Goal: Task Accomplishment & Management: Use online tool/utility

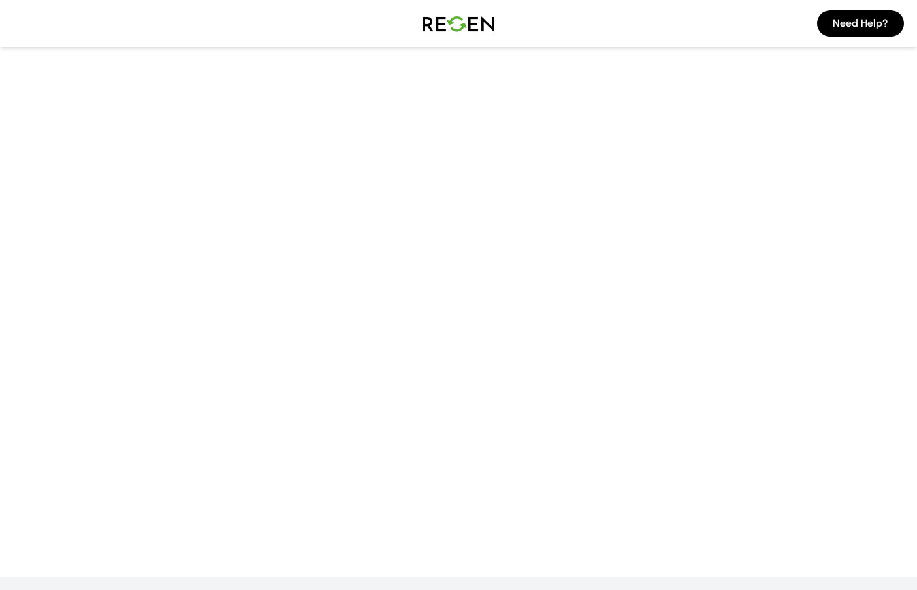
click at [150, 306] on main at bounding box center [458, 243] width 917 height 460
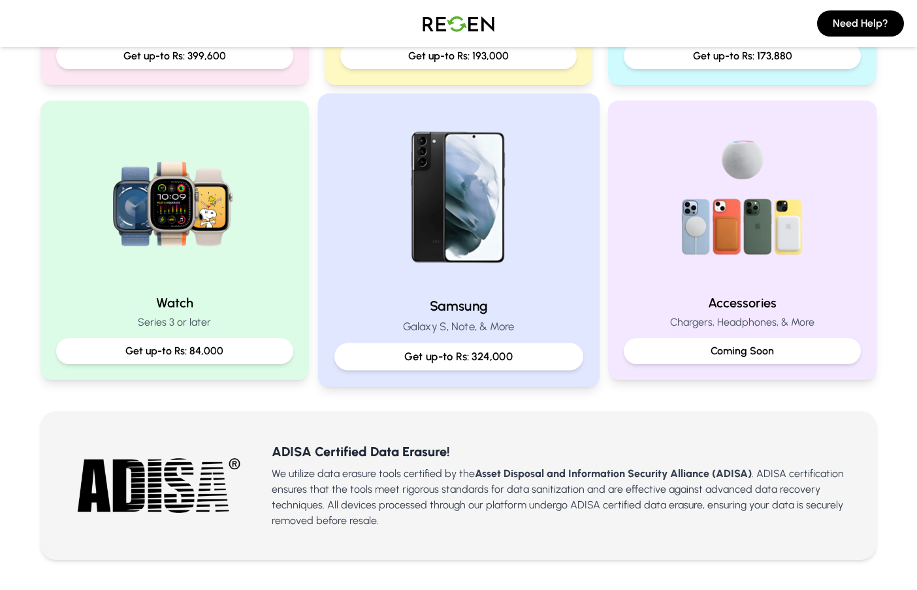
scroll to position [261, 0]
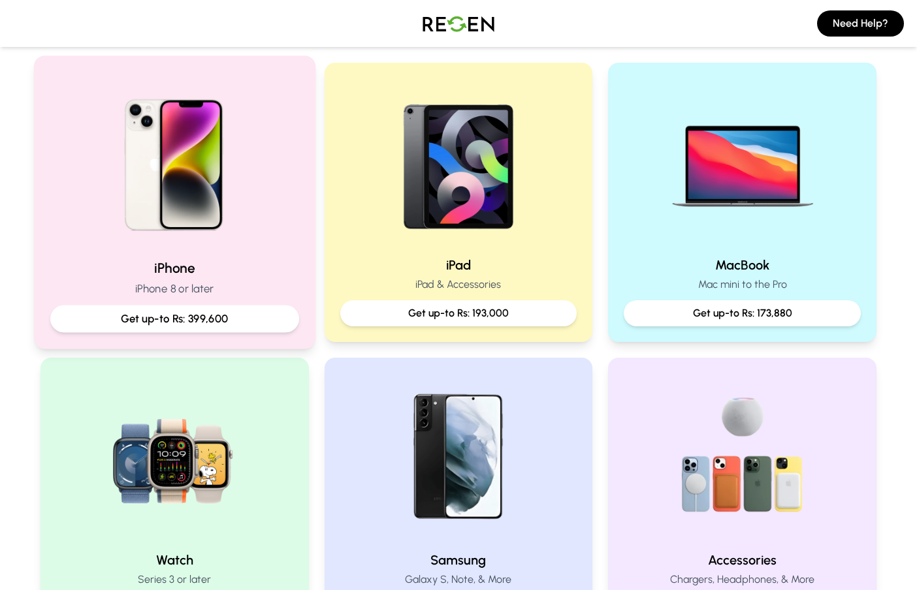
click at [199, 278] on div "iPhone iPhone 8 or later Get up-to Rs: 399,600" at bounding box center [174, 296] width 249 height 74
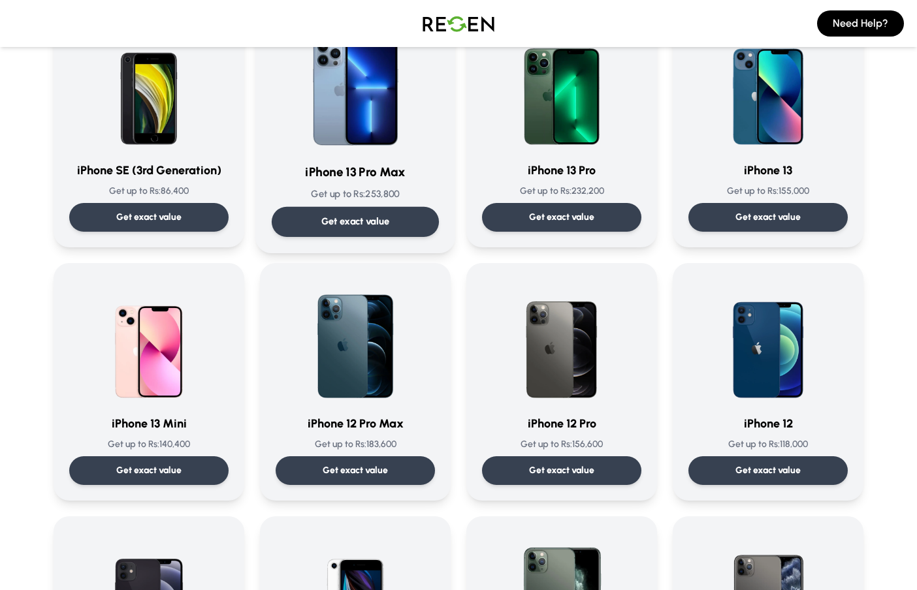
scroll to position [653, 0]
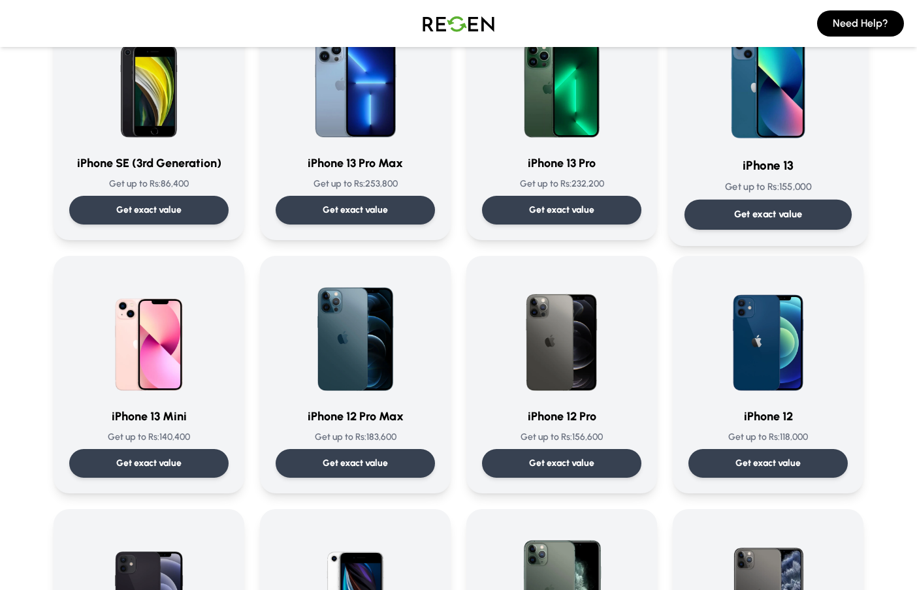
click at [790, 215] on p "Get exact value" at bounding box center [768, 215] width 69 height 14
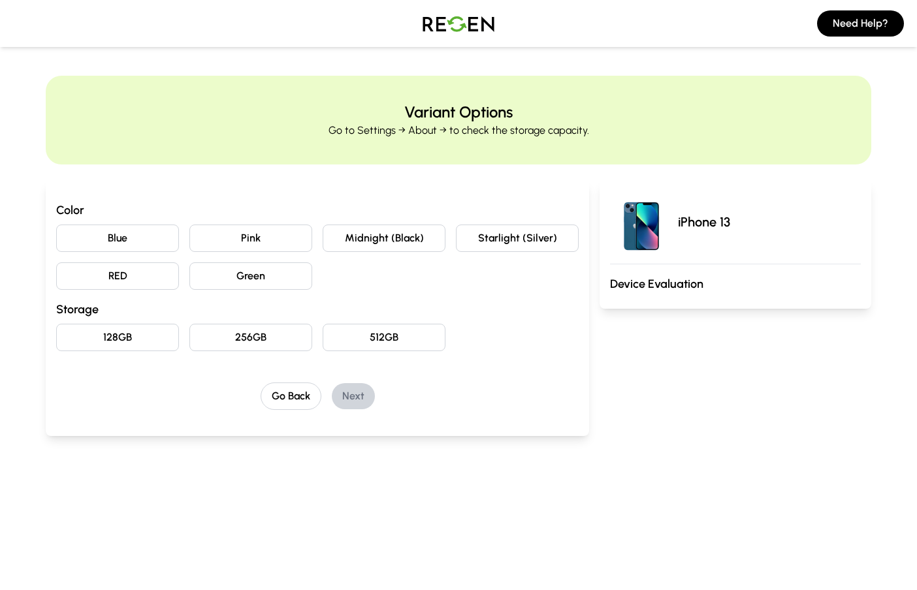
click at [142, 246] on button "Blue" at bounding box center [117, 238] width 123 height 27
click at [133, 343] on button "128GB" at bounding box center [117, 337] width 123 height 27
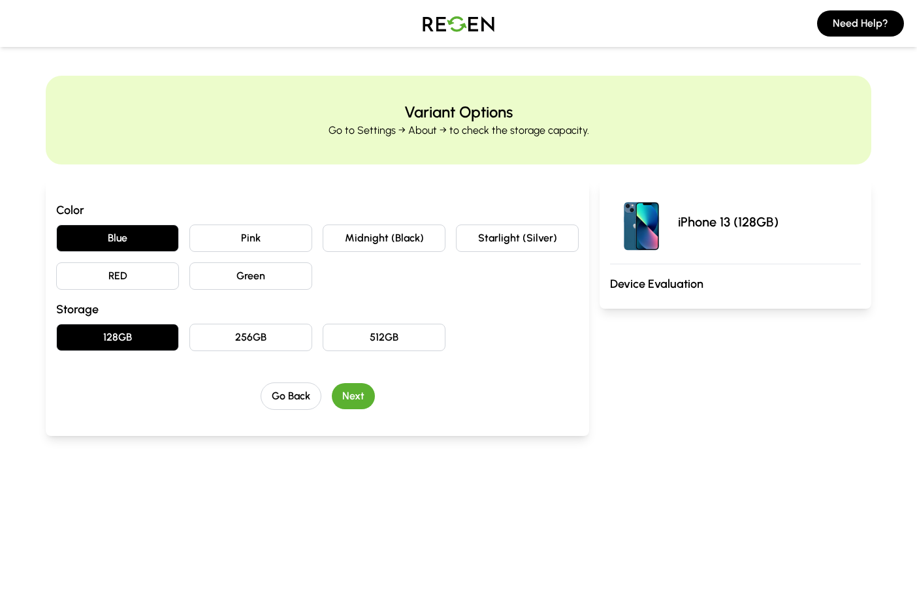
click at [355, 395] on button "Next" at bounding box center [353, 396] width 43 height 26
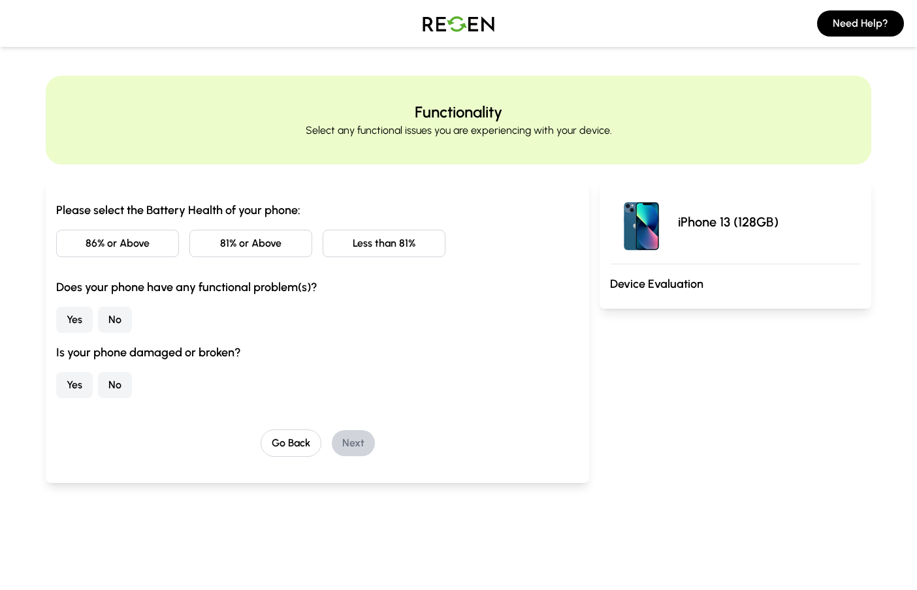
click at [122, 249] on button "86% or Above" at bounding box center [117, 243] width 123 height 27
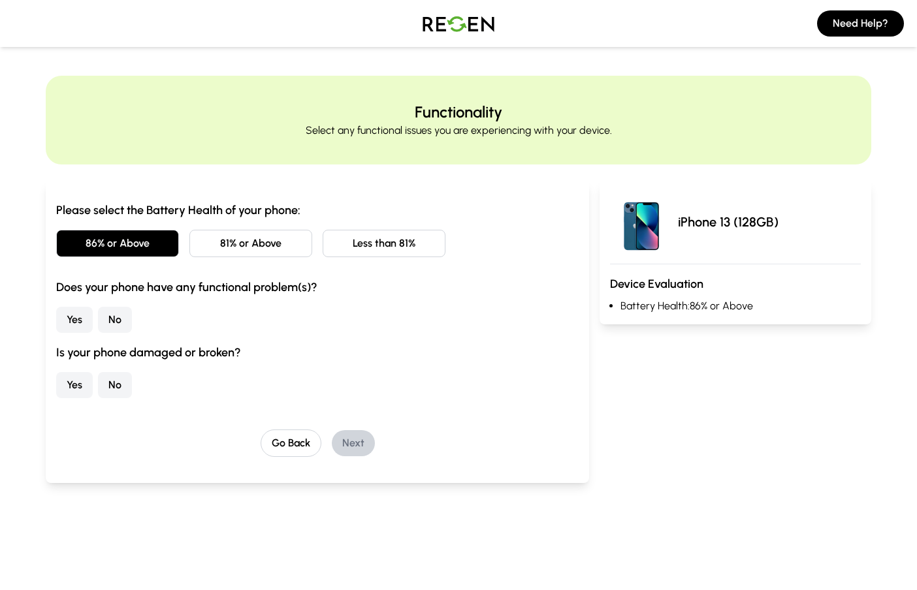
click at [97, 321] on div "Yes No" at bounding box center [317, 320] width 522 height 26
click at [104, 321] on button "No" at bounding box center [115, 320] width 34 height 26
click at [123, 398] on div "Please select the Battery Health of your phone: 86% or Above 81% or Above Less …" at bounding box center [317, 329] width 522 height 256
click at [124, 382] on button "No" at bounding box center [115, 385] width 34 height 26
click at [351, 453] on button "Next" at bounding box center [353, 443] width 43 height 26
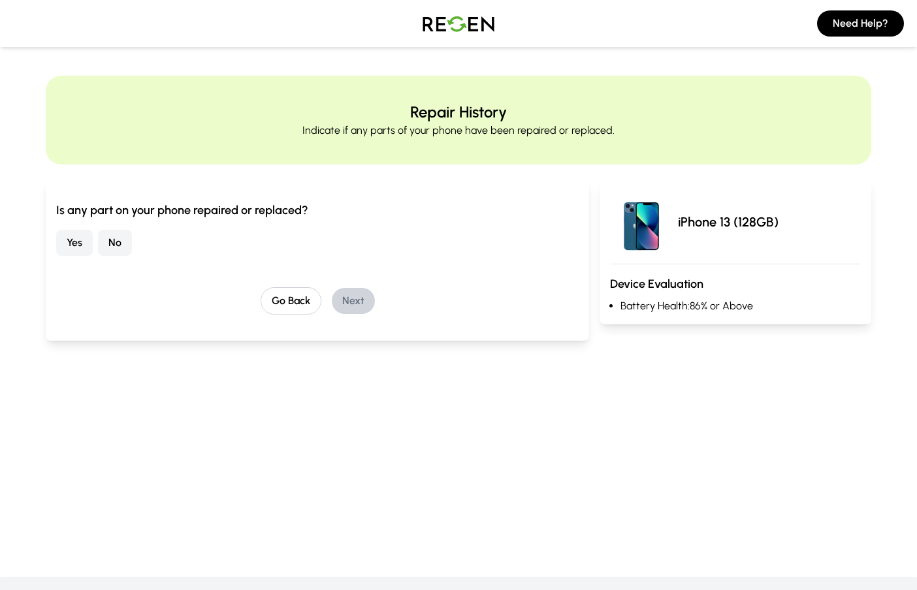
click at [129, 240] on button "No" at bounding box center [115, 243] width 34 height 26
click at [362, 299] on button "Next" at bounding box center [353, 301] width 43 height 26
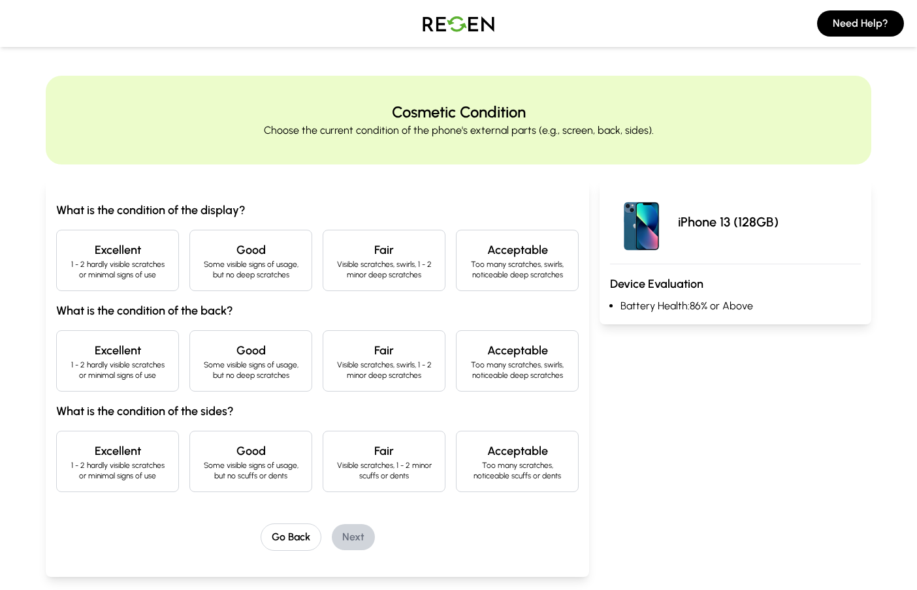
click at [114, 266] on p "1 - 2 hardly visible scratches or minimal signs of use" at bounding box center [117, 269] width 101 height 21
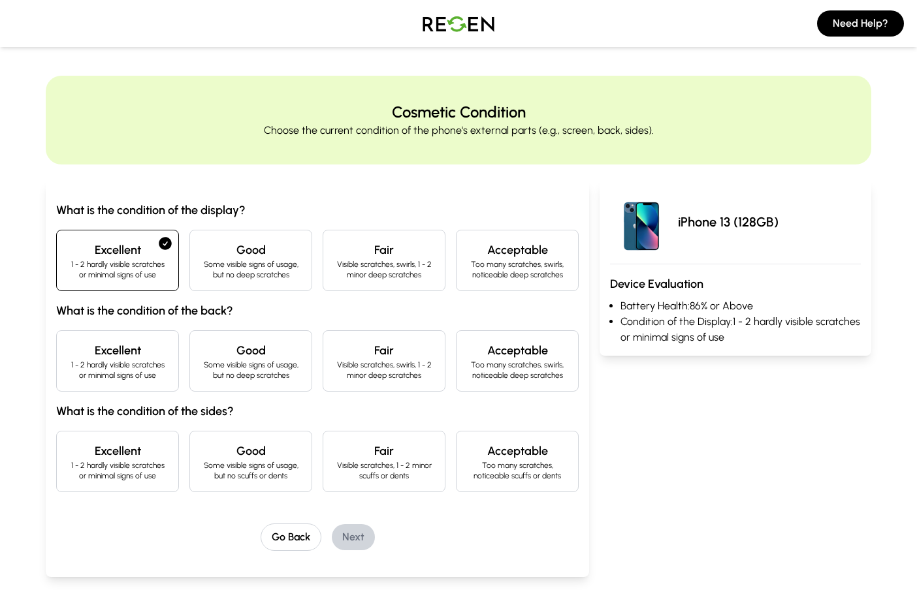
click at [143, 369] on p "1 - 2 hardly visible scratches or minimal signs of use" at bounding box center [117, 370] width 101 height 21
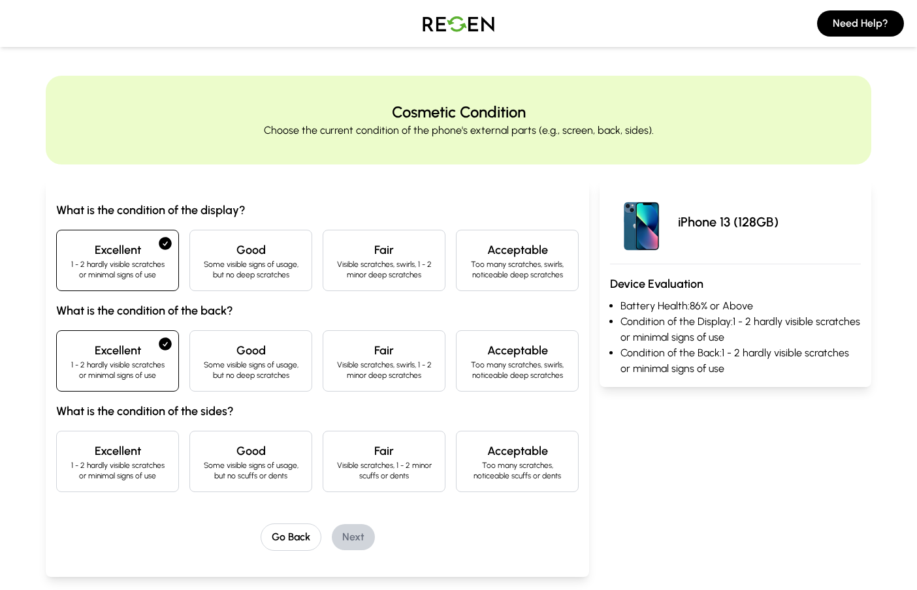
click at [131, 452] on h4 "Excellent" at bounding box center [117, 451] width 101 height 18
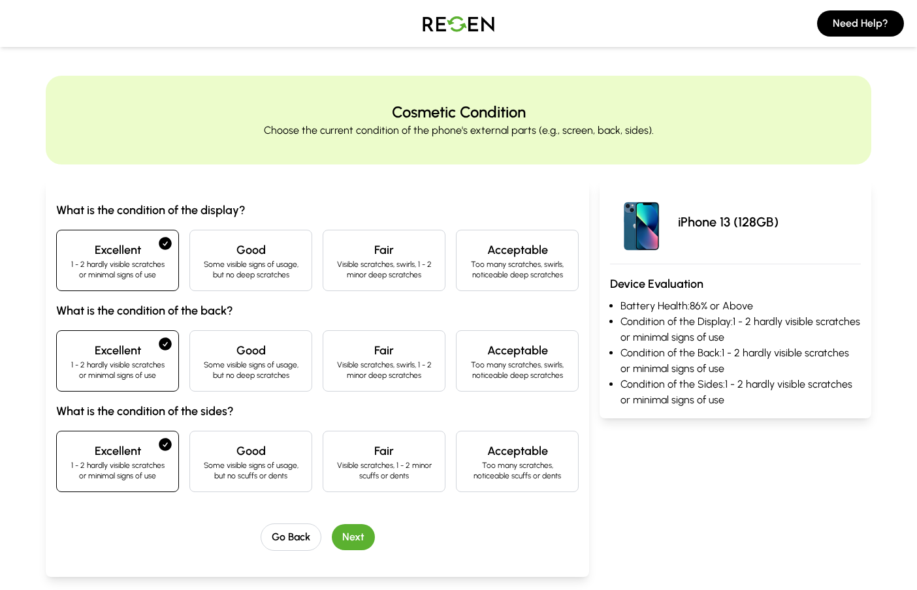
click at [360, 533] on button "Next" at bounding box center [353, 537] width 43 height 26
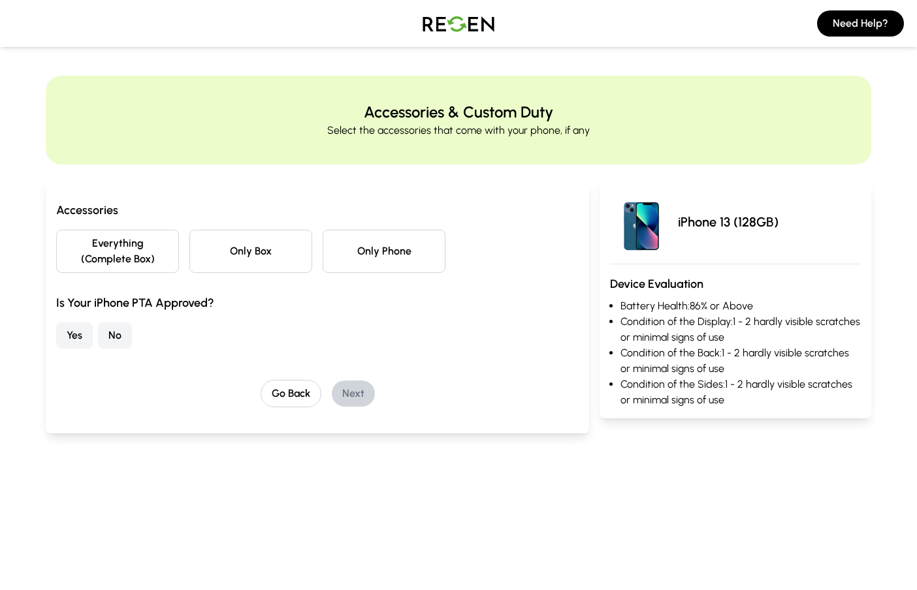
click at [373, 243] on button "Only Phone" at bounding box center [384, 251] width 123 height 43
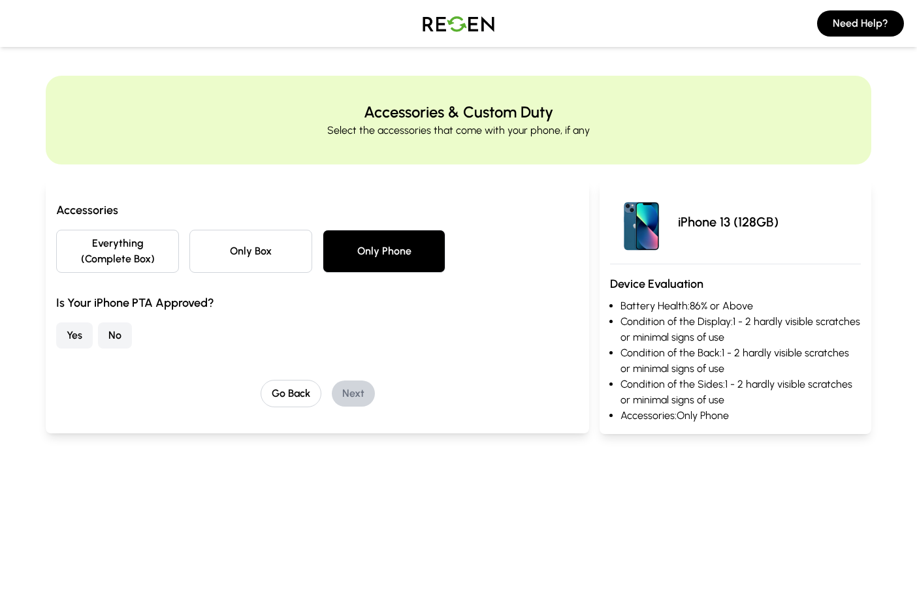
click at [80, 334] on button "Yes" at bounding box center [74, 336] width 37 height 26
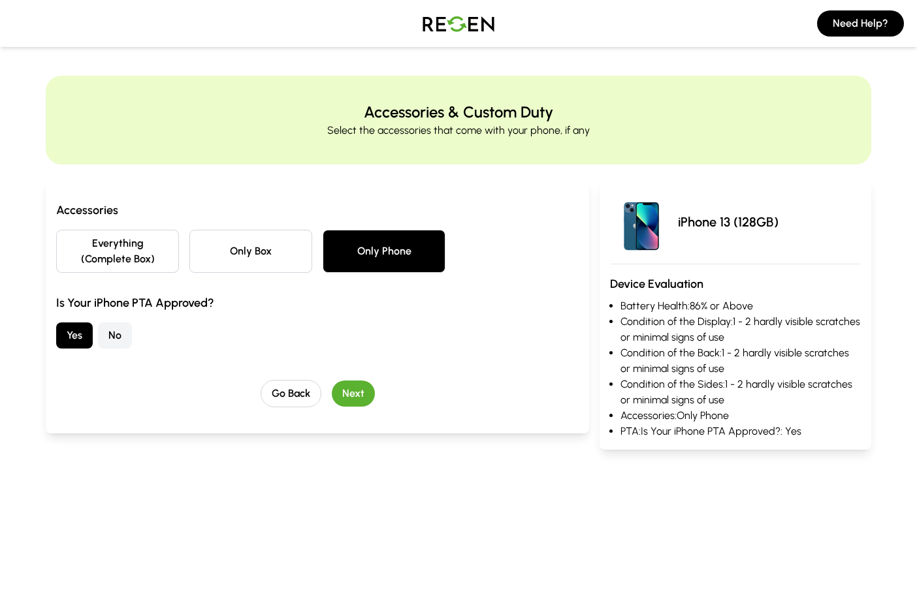
click at [351, 405] on button "Next" at bounding box center [353, 394] width 43 height 26
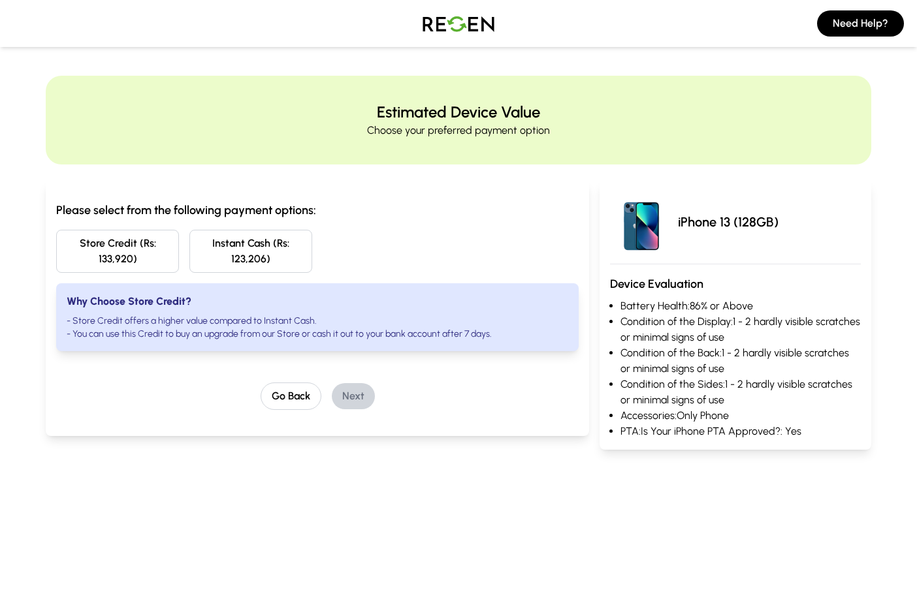
click at [262, 266] on button "Instant Cash (Rs: 123,206)" at bounding box center [250, 251] width 123 height 43
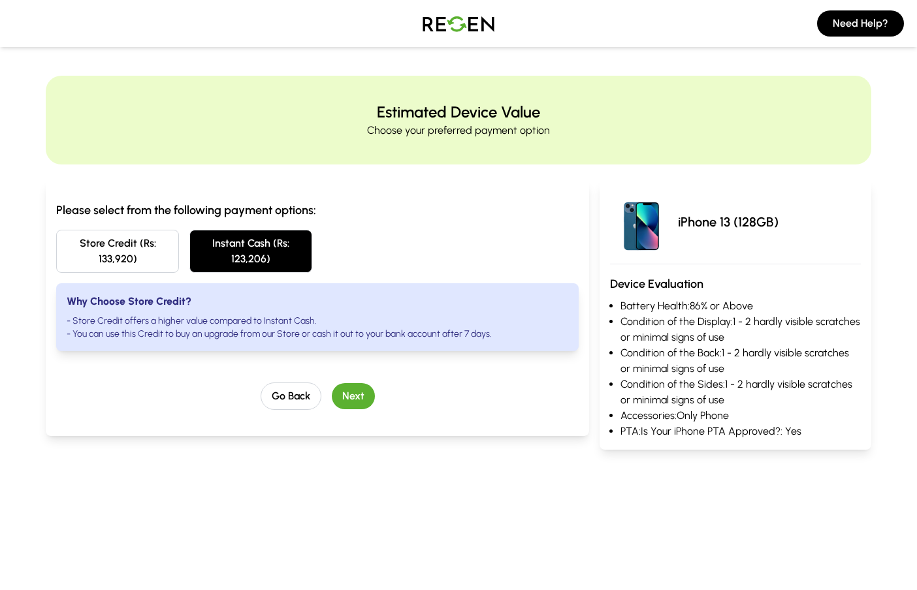
click at [127, 260] on button "Store Credit (Rs: 133,920)" at bounding box center [117, 251] width 123 height 43
